Goal: Contribute content

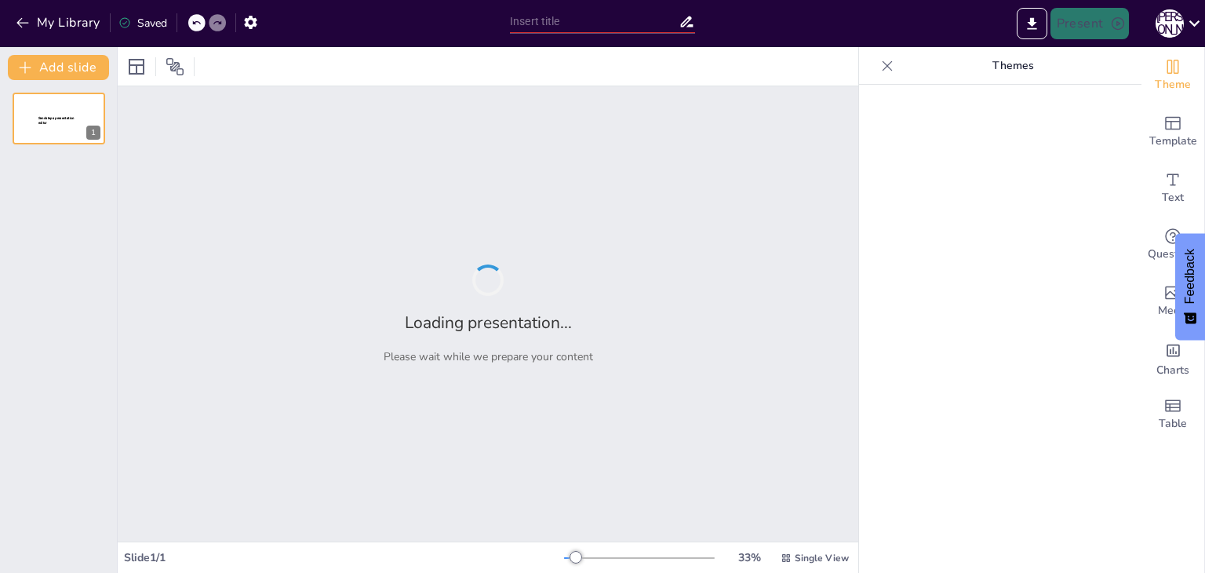
type input "Применение искусственного интеллекта в цифровой информационной модели на промыш…"
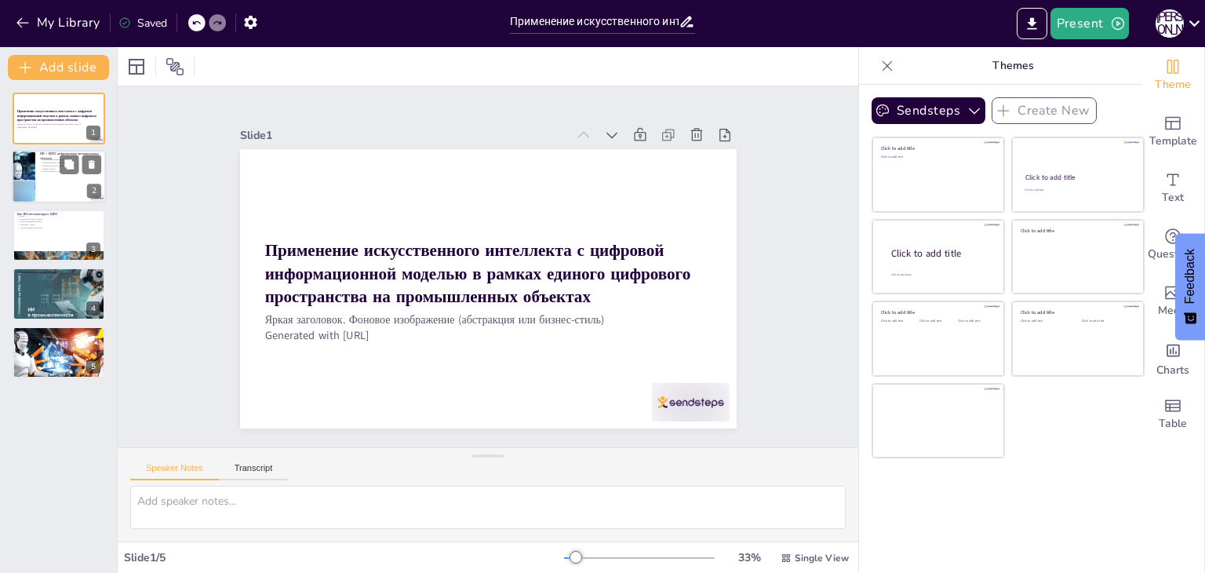
click at [101, 184] on div at bounding box center [59, 177] width 94 height 53
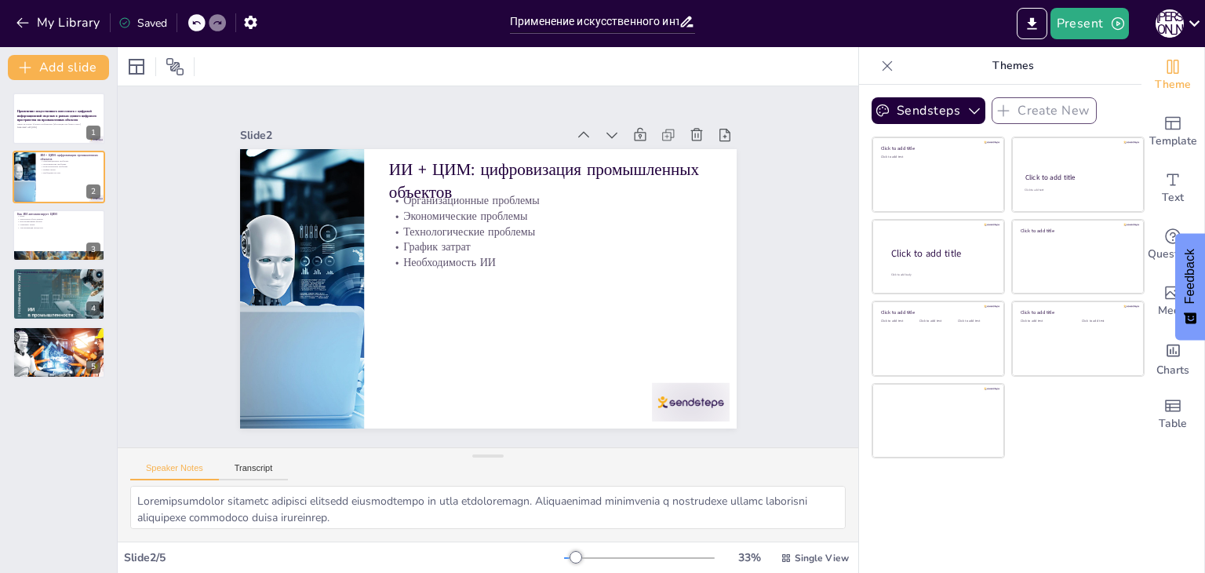
click at [155, 119] on div "Slide 1 Применение искусственного интеллекта с цифровой информационной моделью …" at bounding box center [488, 267] width 774 height 436
click at [65, 246] on div at bounding box center [59, 235] width 94 height 53
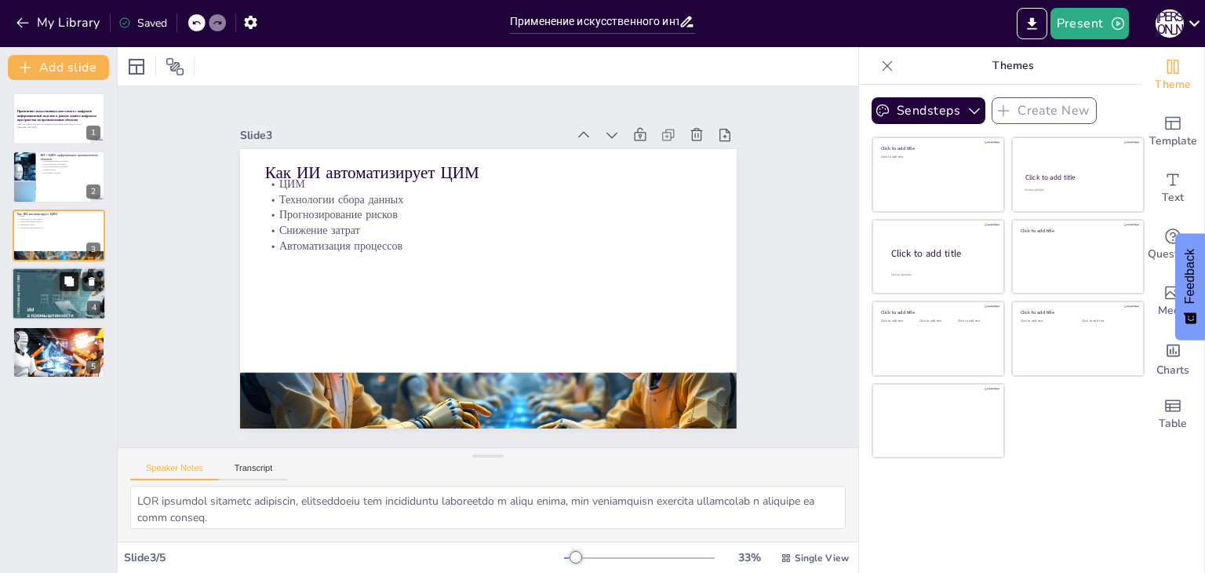
click at [67, 286] on icon at bounding box center [69, 281] width 11 height 11
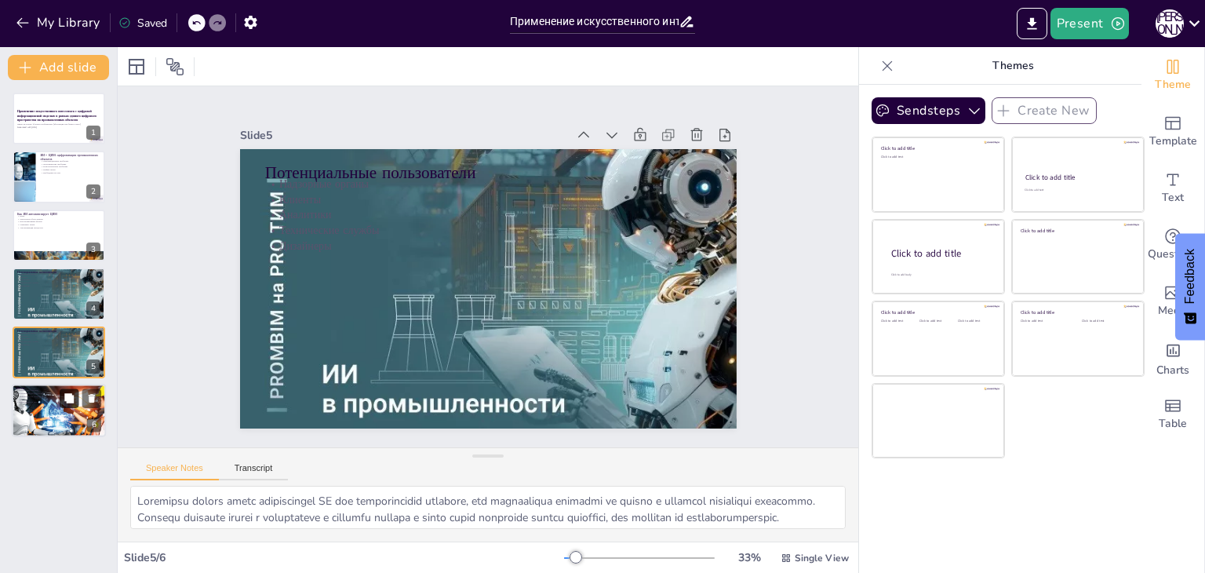
click at [63, 389] on button at bounding box center [69, 397] width 19 height 19
type textarea "Loremipsum dolorsit a consectetura elitsedd eiusmodt incididu utl etdolorem ali…"
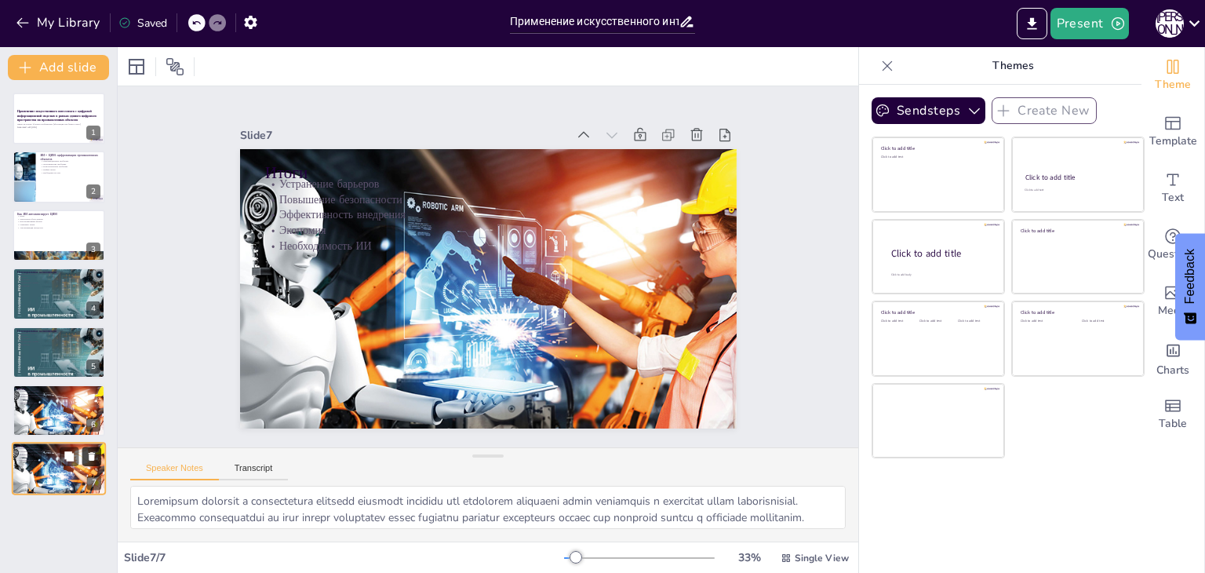
click at [87, 457] on icon at bounding box center [91, 456] width 11 height 11
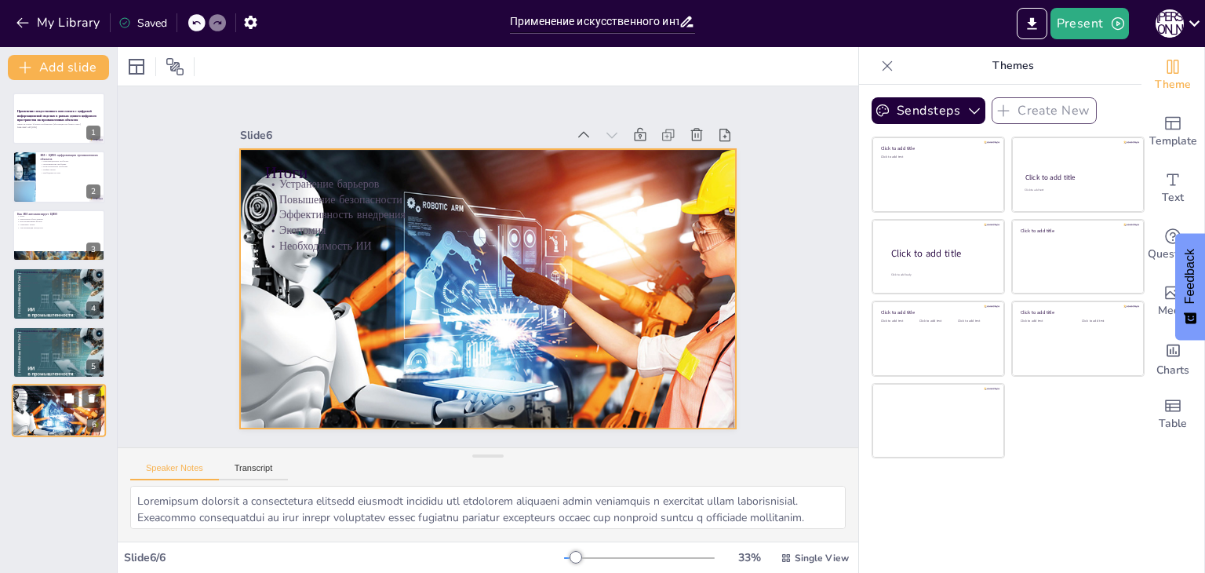
click at [42, 414] on div at bounding box center [59, 410] width 94 height 71
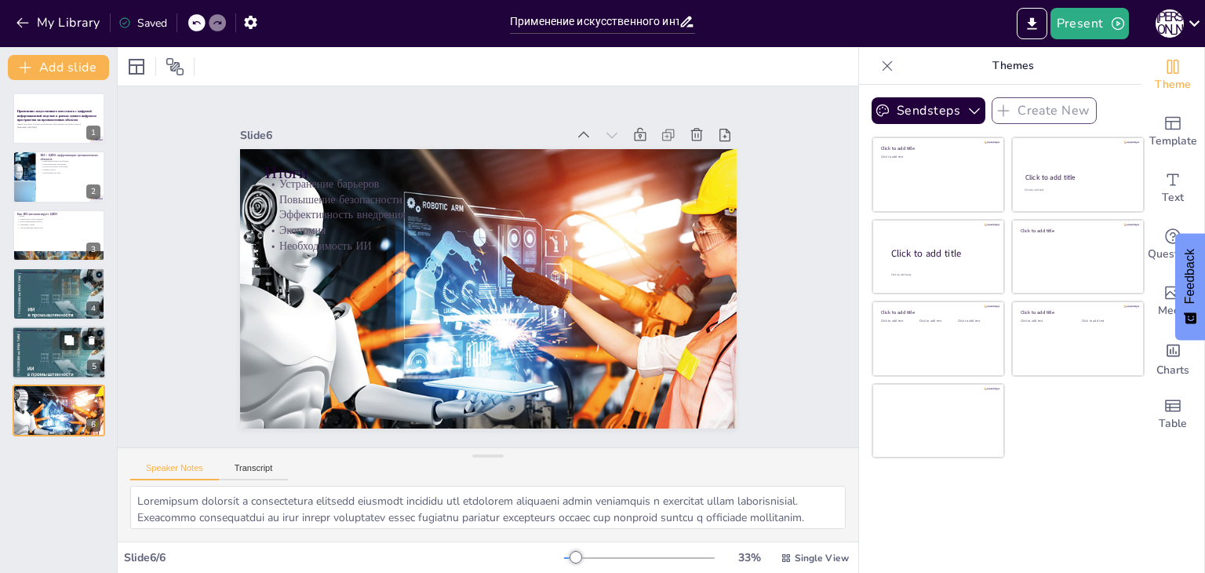
click at [53, 355] on div at bounding box center [59, 352] width 94 height 62
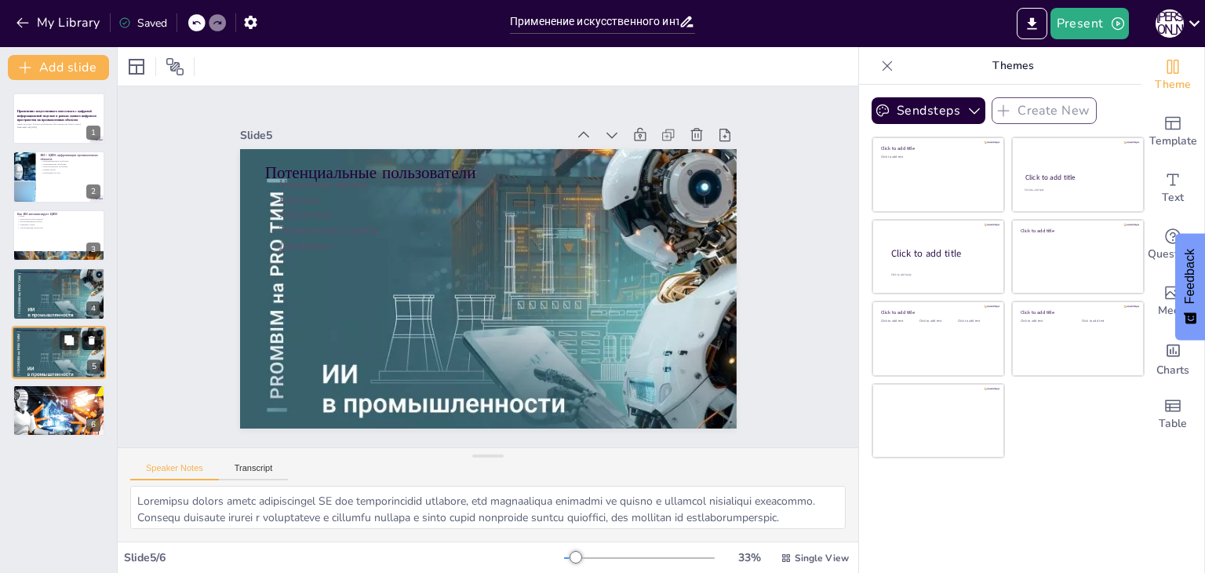
click at [93, 336] on icon at bounding box center [92, 340] width 6 height 9
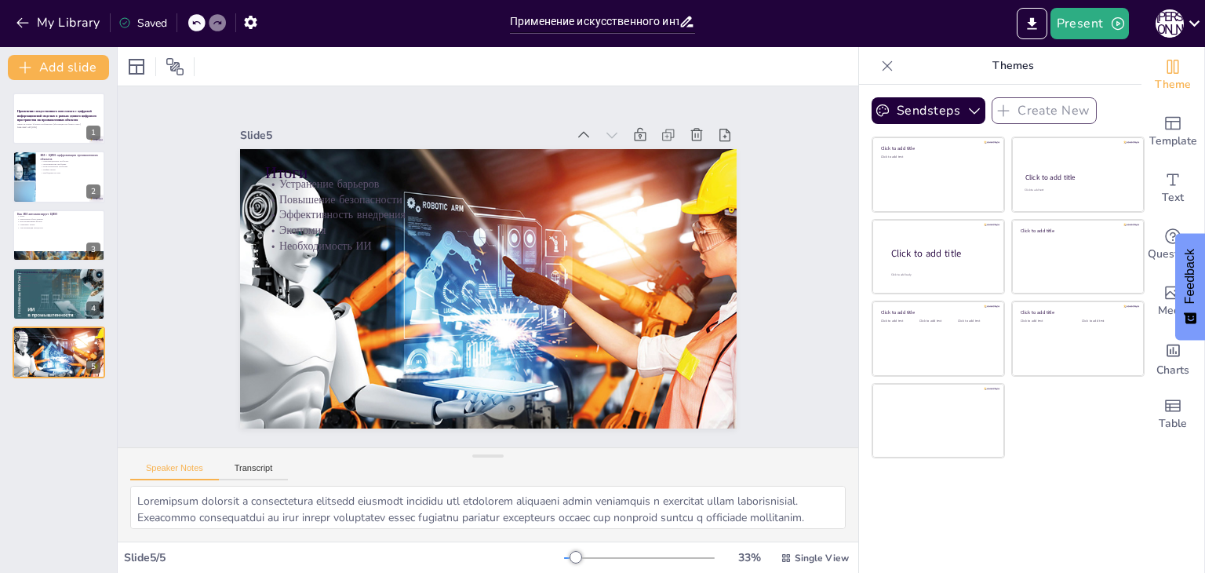
click at [144, 245] on div "Slide 1 Применение искусственного интеллекта с цифровой информационной моделью …" at bounding box center [488, 266] width 799 height 507
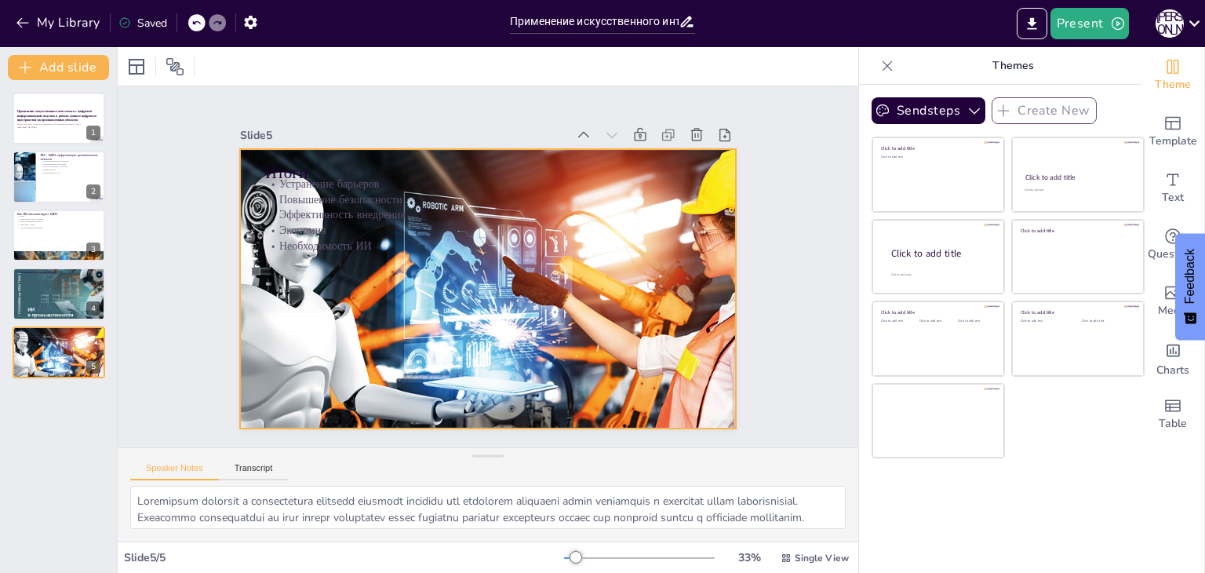
click at [304, 281] on div at bounding box center [485, 289] width 533 height 422
click at [205, 305] on div "Slide 1 Применение искусственного интеллекта с цифровой информационной моделью …" at bounding box center [488, 267] width 639 height 438
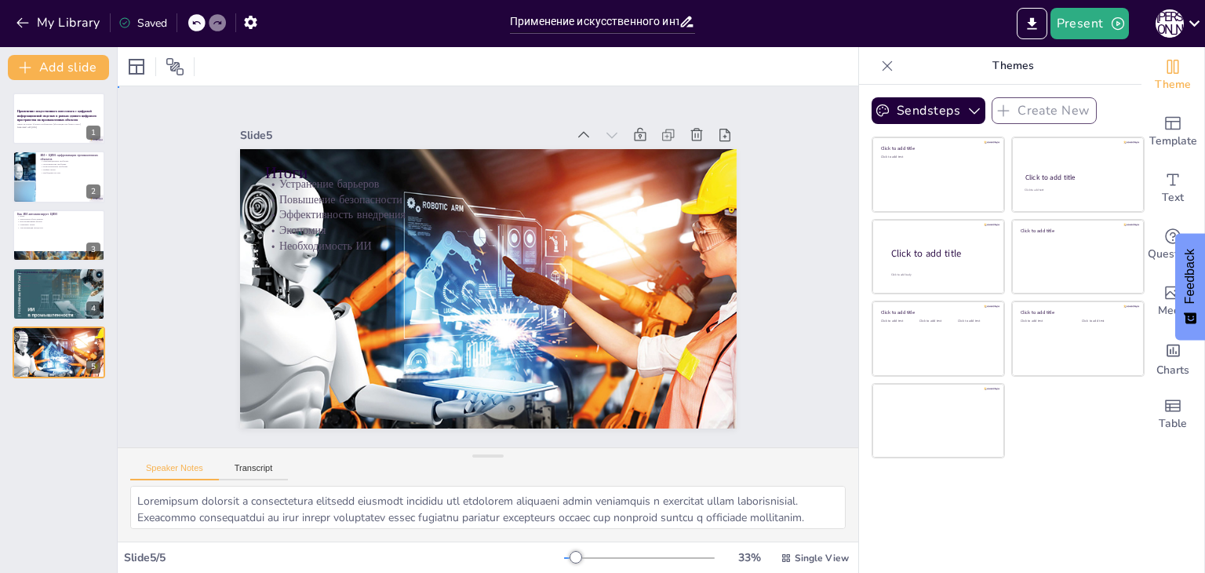
click at [804, 192] on div "Slide 1 Применение искусственного интеллекта с цифровой информационной моделью …" at bounding box center [488, 266] width 799 height 507
click at [1028, 26] on icon "Export to PowerPoint" at bounding box center [1032, 24] width 16 height 16
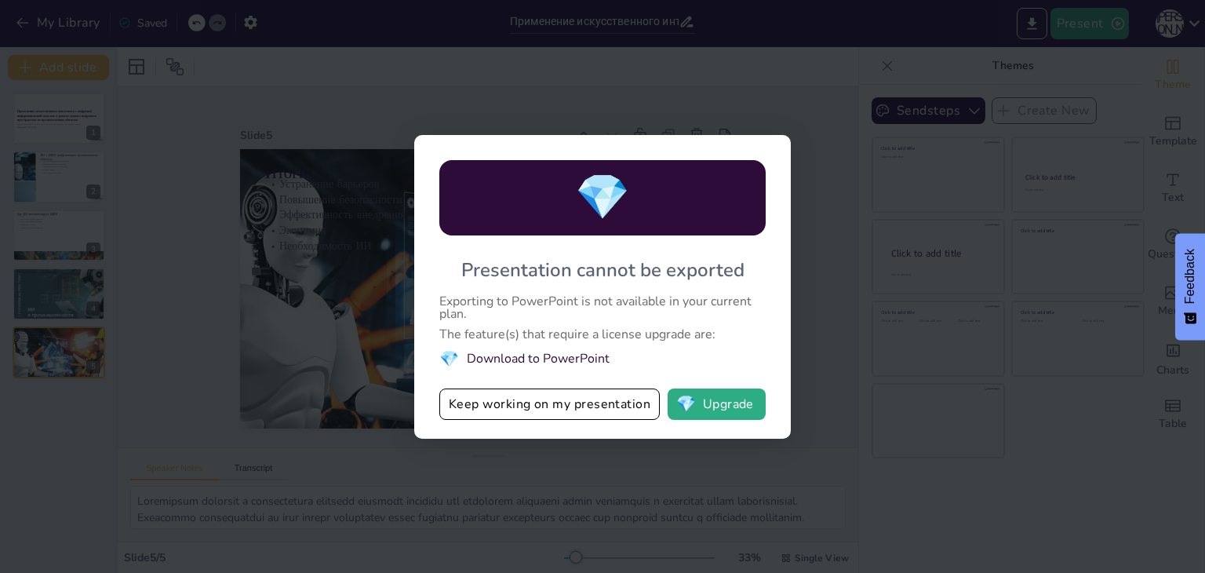
click at [156, 369] on div "💎 Presentation cannot be exported Exporting to PowerPoint is not available in y…" at bounding box center [602, 286] width 1205 height 573
click at [601, 407] on button "Keep working on my presentation" at bounding box center [549, 403] width 220 height 31
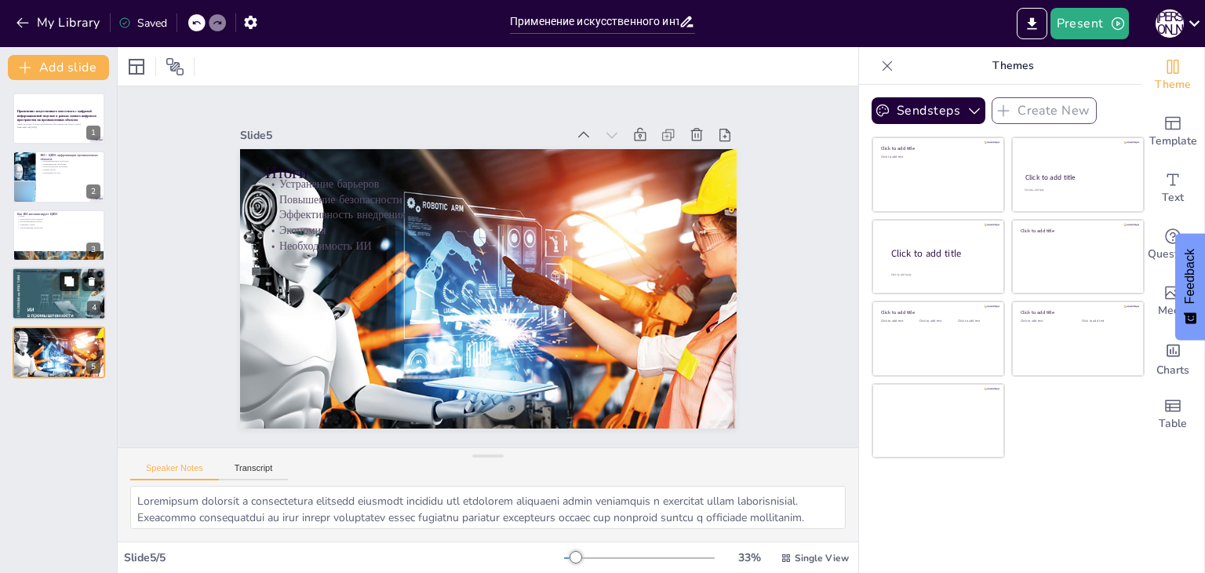
click at [65, 283] on icon at bounding box center [69, 281] width 11 height 11
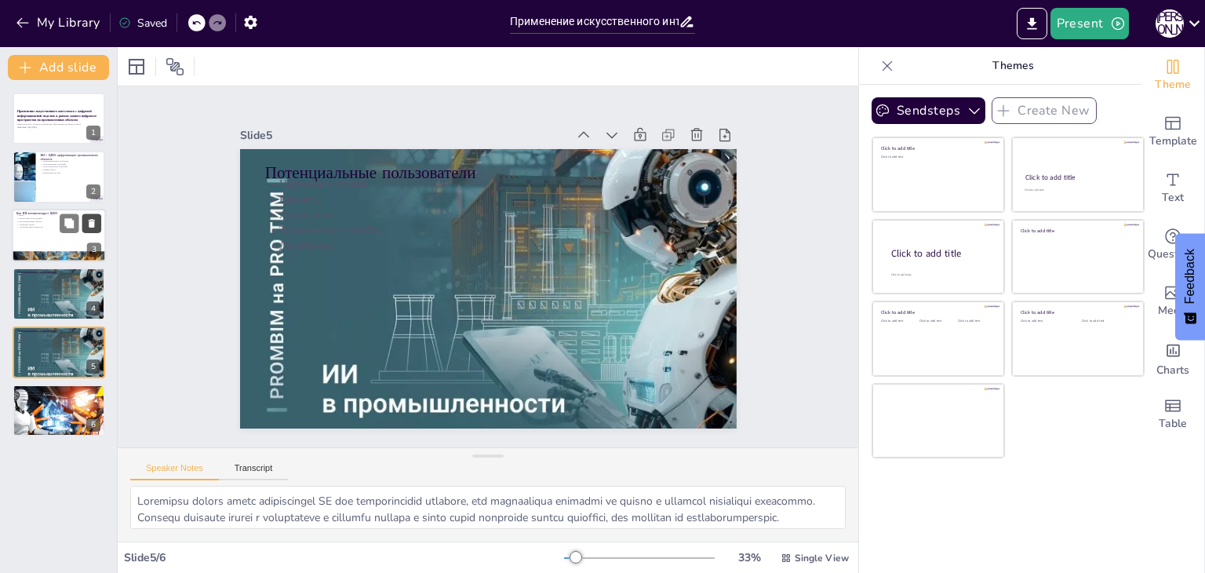
click at [82, 225] on button at bounding box center [91, 222] width 19 height 19
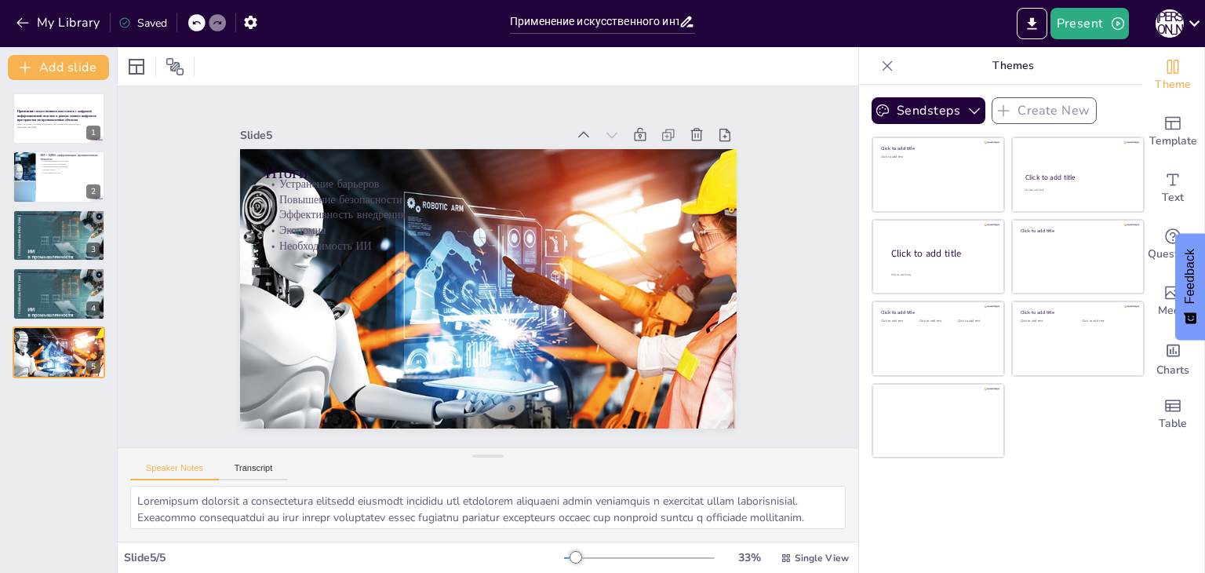
click at [202, 22] on div at bounding box center [196, 22] width 17 height 17
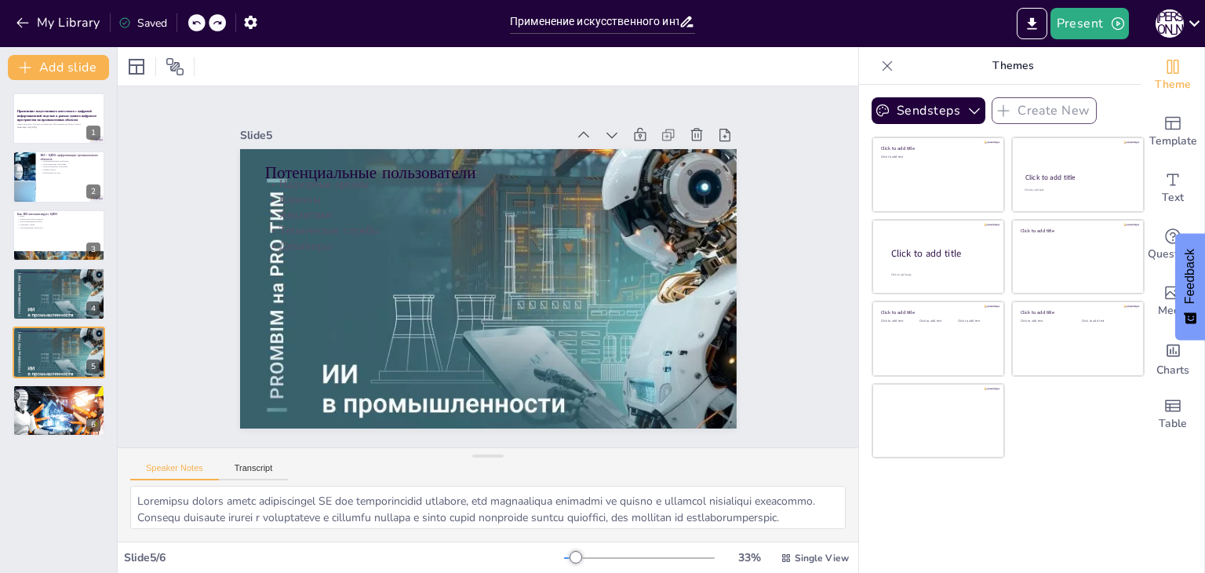
click at [202, 22] on div at bounding box center [196, 22] width 17 height 17
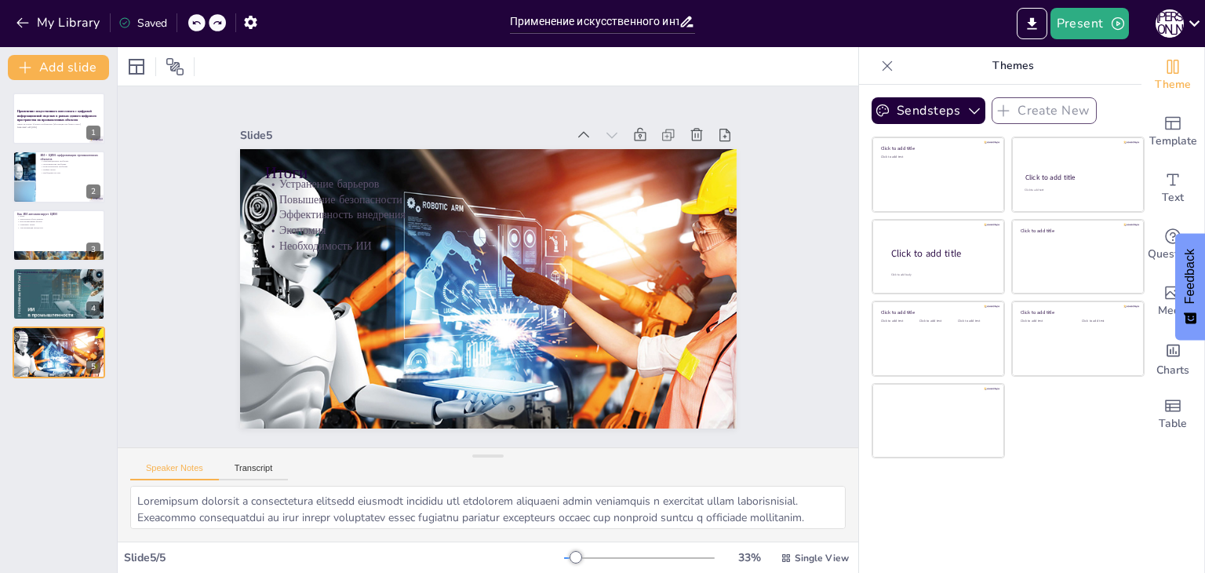
click at [145, 179] on div "Slide 1 Применение искусственного интеллекта с цифровой информационной моделью …" at bounding box center [488, 267] width 774 height 436
click at [35, 253] on div at bounding box center [59, 256] width 94 height 71
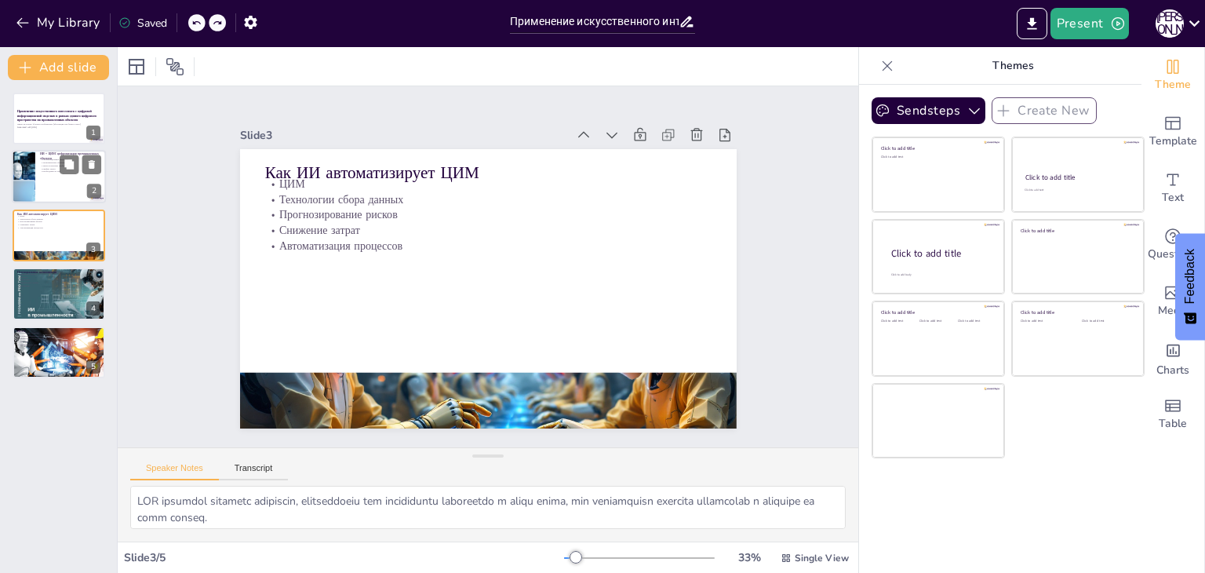
click at [42, 191] on div at bounding box center [59, 177] width 94 height 53
type textarea "Loremipsumdolor sitametc adipisci elitsedd eiusmodtempo in utla etdoloremagn. A…"
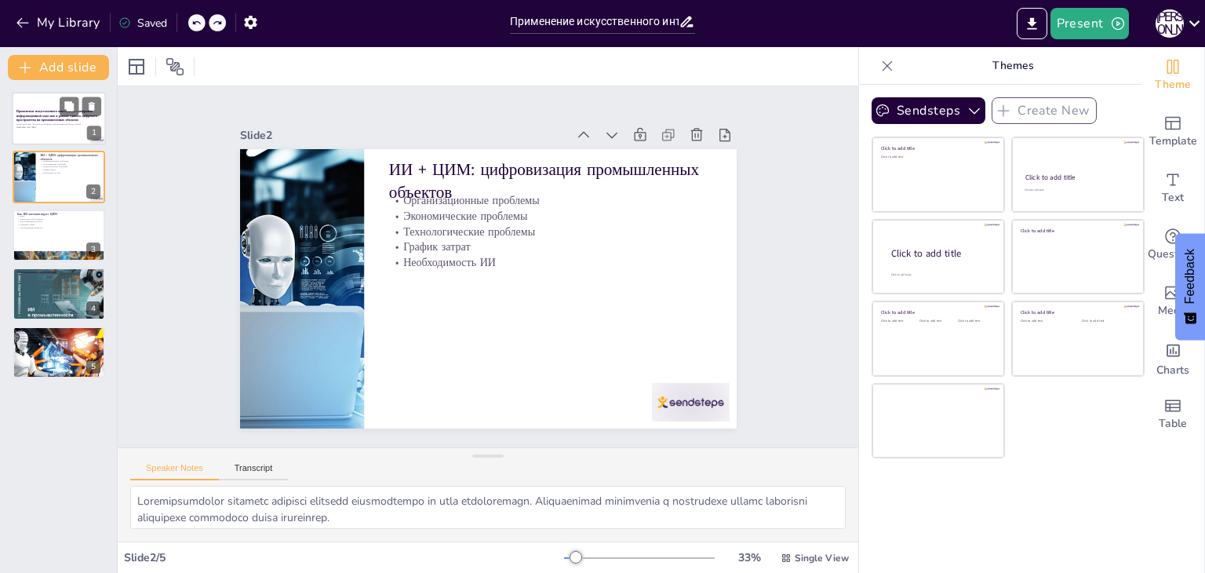
click at [66, 139] on div at bounding box center [59, 118] width 94 height 53
